Goal: Task Accomplishment & Management: Use online tool/utility

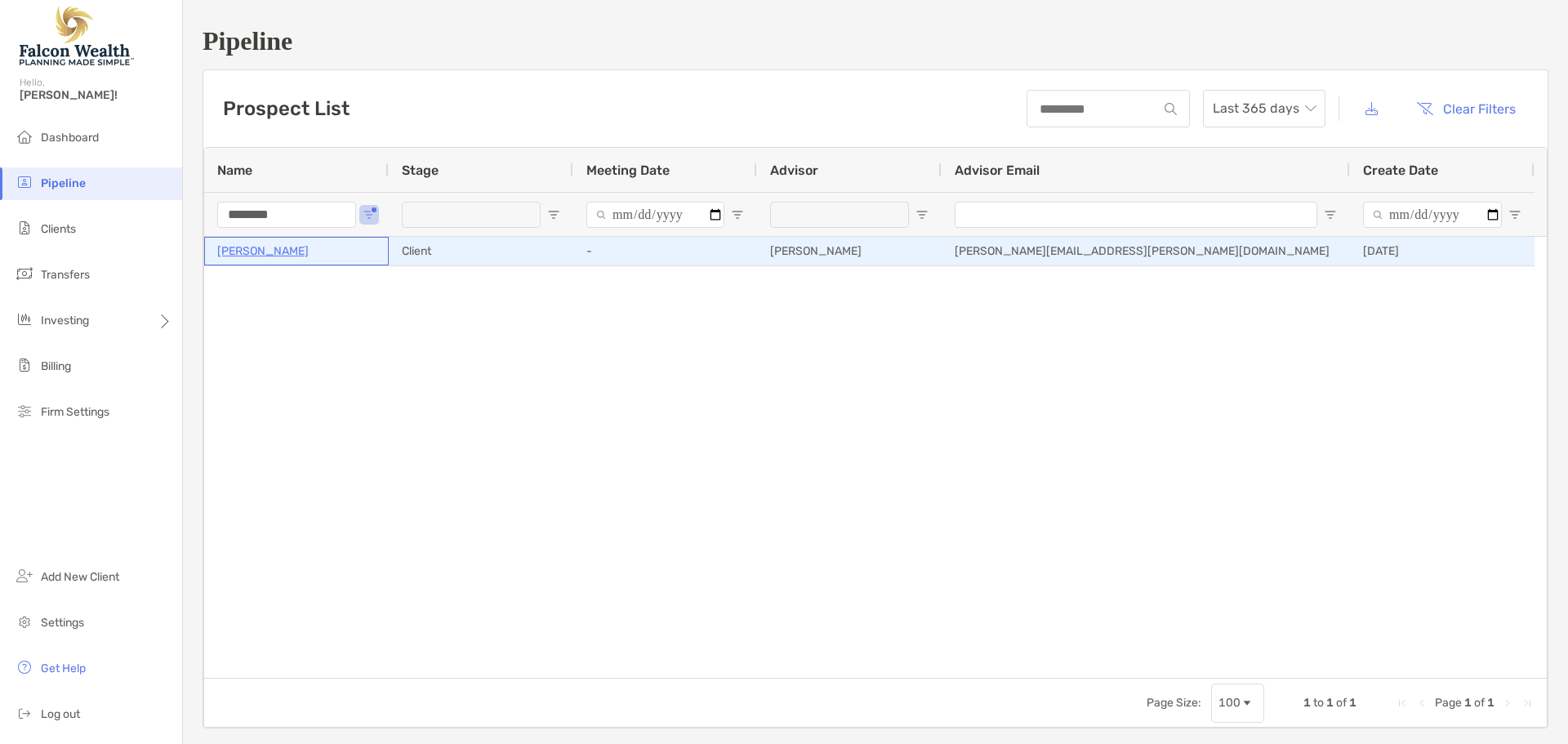
click at [262, 251] on p "[PERSON_NAME]" at bounding box center [263, 251] width 91 height 21
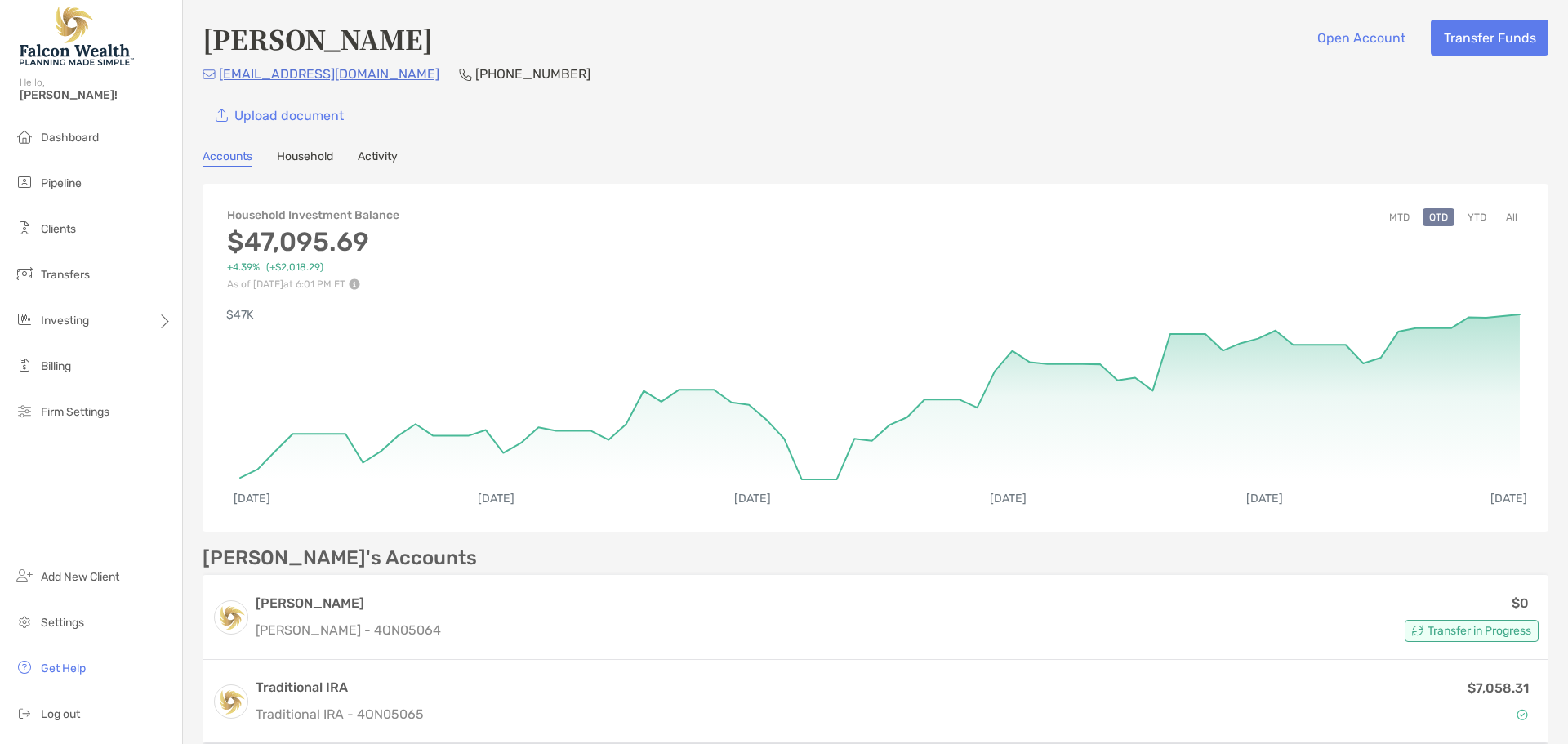
click at [1462, 218] on button "YTD" at bounding box center [1478, 217] width 32 height 18
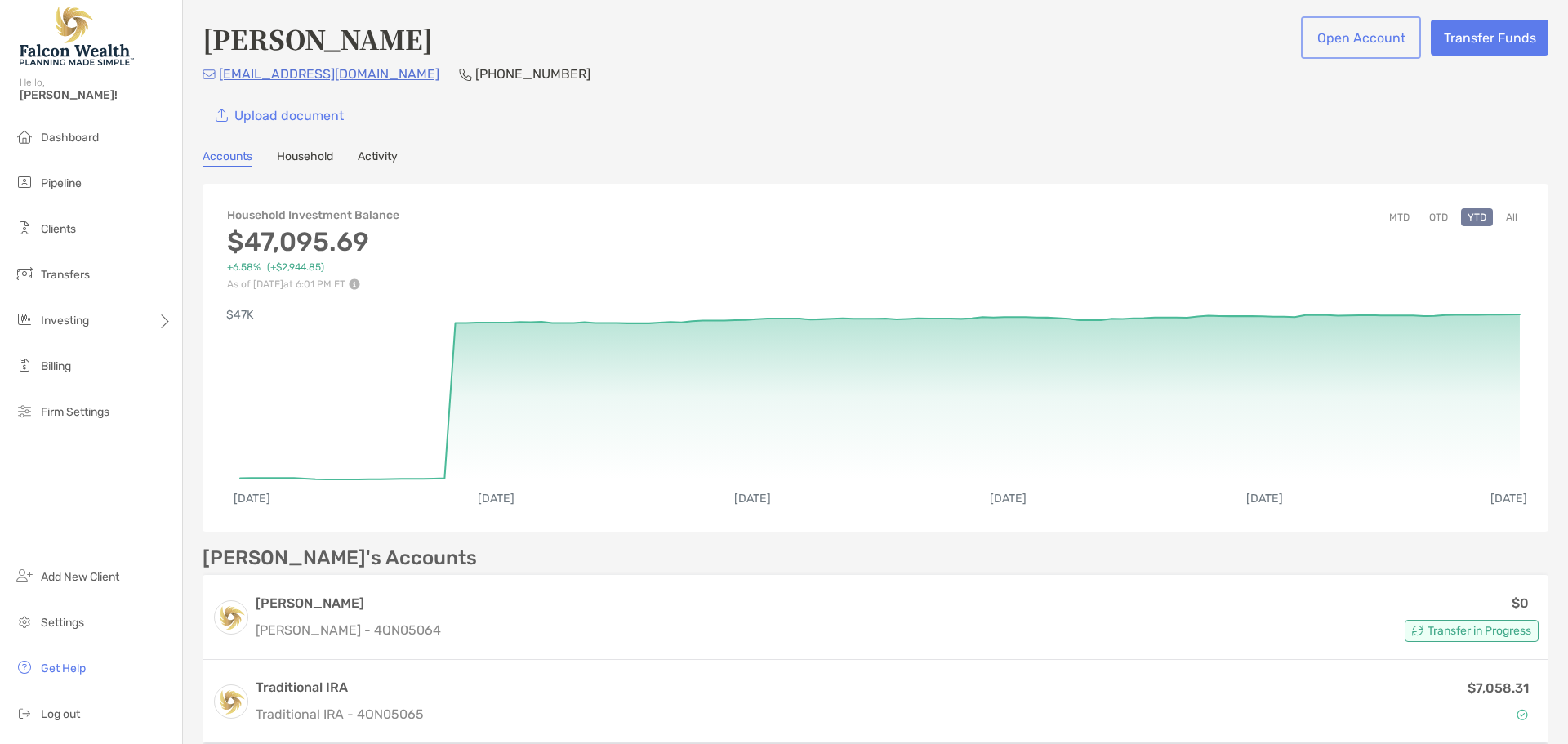
click at [1357, 43] on button "Open Account" at bounding box center [1361, 38] width 114 height 36
